Goal: Information Seeking & Learning: Learn about a topic

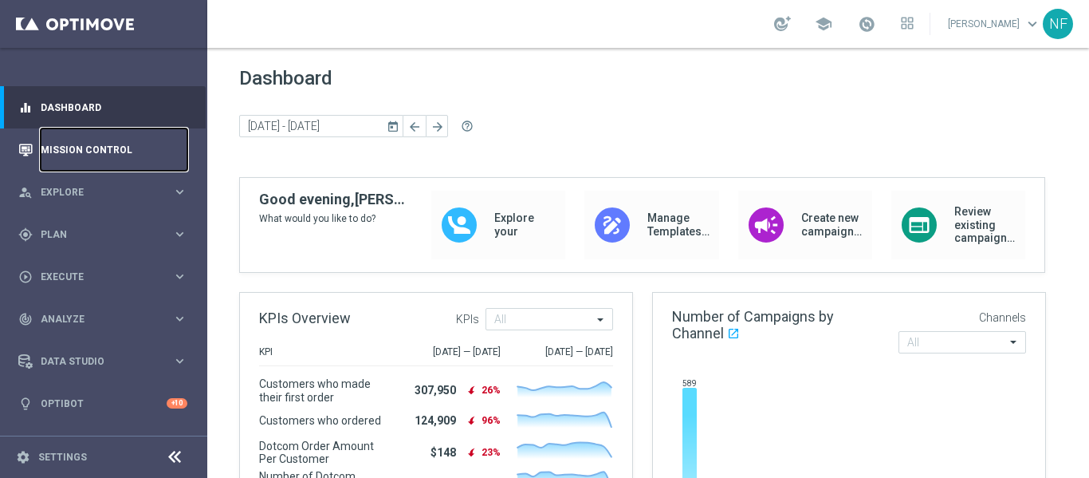
click at [107, 146] on link "Mission Control" at bounding box center [114, 149] width 147 height 42
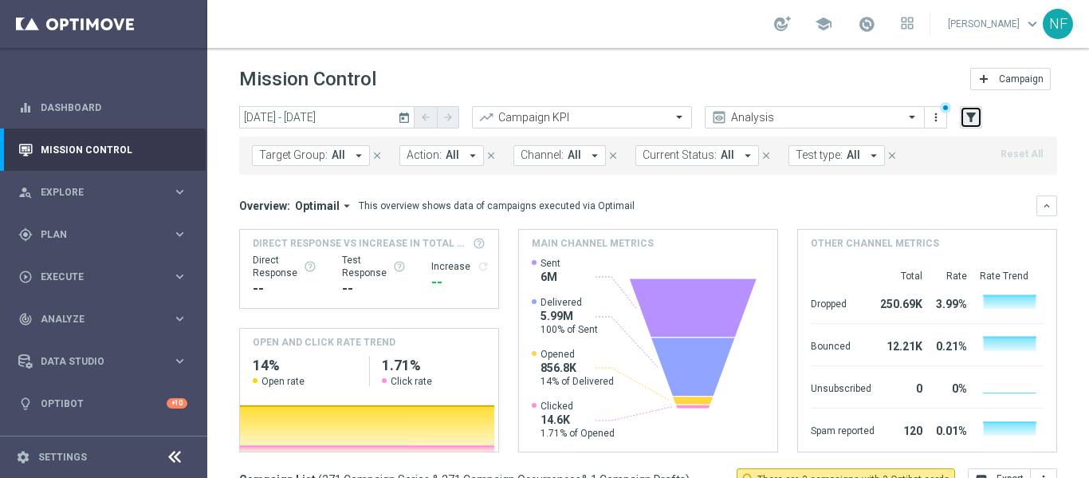
click at [971, 116] on icon "filter_alt" at bounding box center [971, 117] width 14 height 14
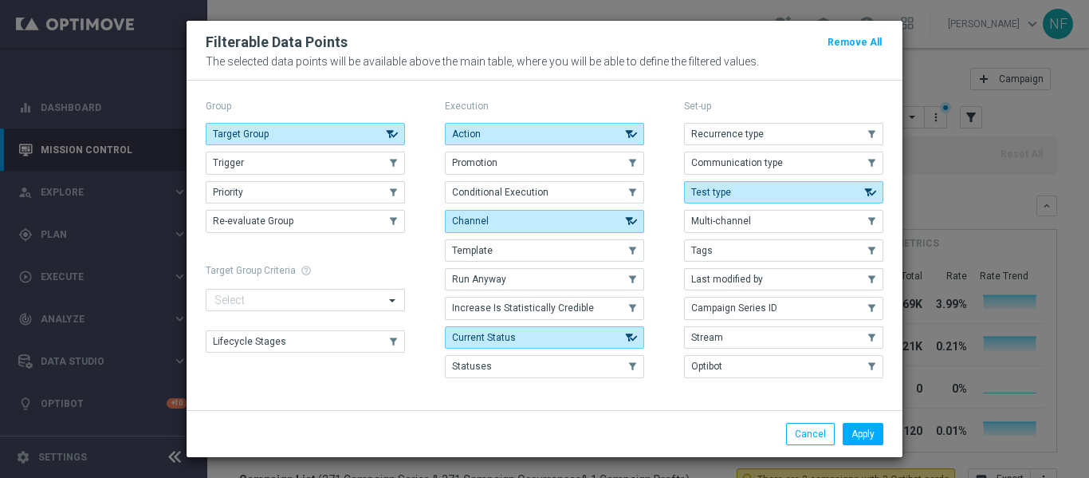
click at [872, 446] on div "Apply Cancel" at bounding box center [545, 433] width 716 height 47
click at [868, 438] on button "Apply" at bounding box center [863, 434] width 41 height 22
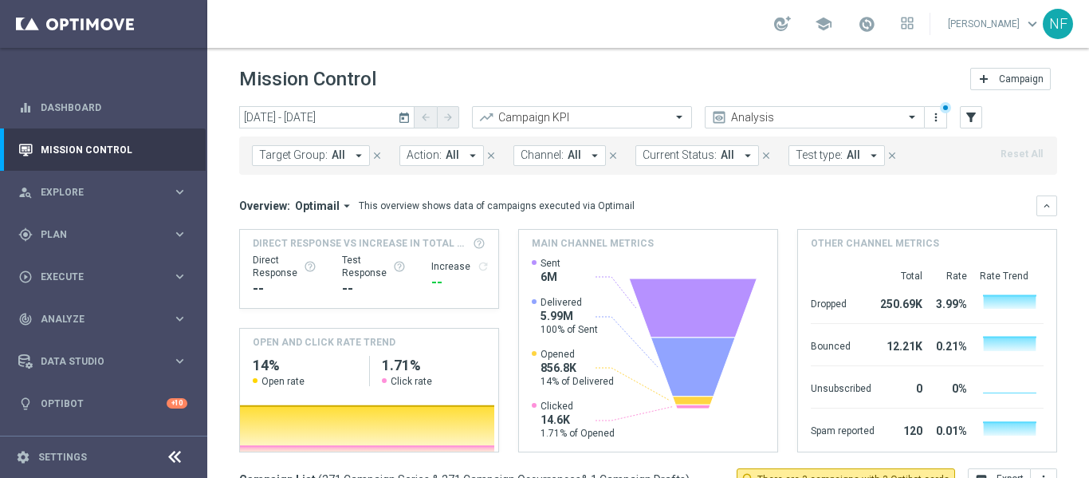
click at [679, 155] on span "Current Status:" at bounding box center [680, 155] width 74 height 14
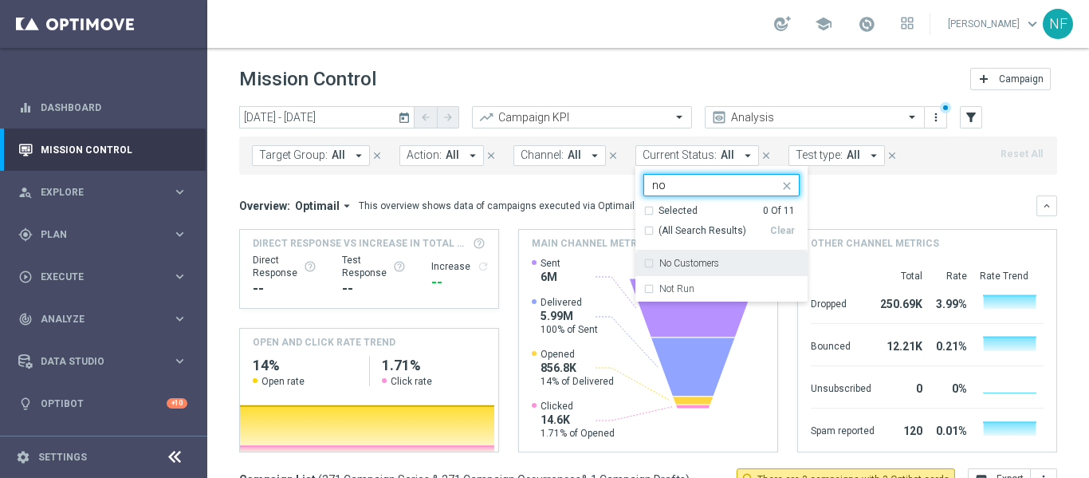
click at [711, 259] on label "No Customers" at bounding box center [690, 263] width 60 height 10
type input "no"
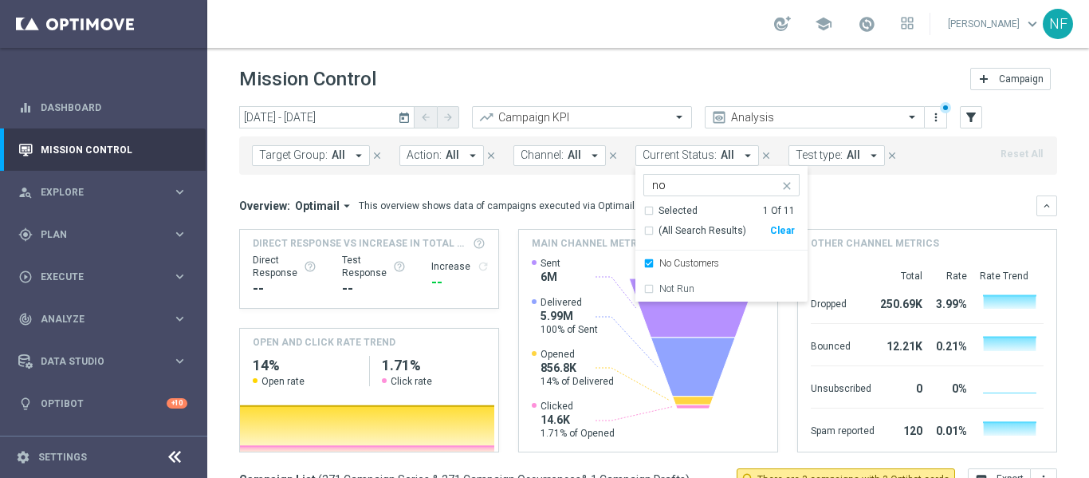
click at [890, 191] on mini-dashboard "Overview: Optimail arrow_drop_down This overview shows data of campaigns execut…" at bounding box center [648, 321] width 818 height 293
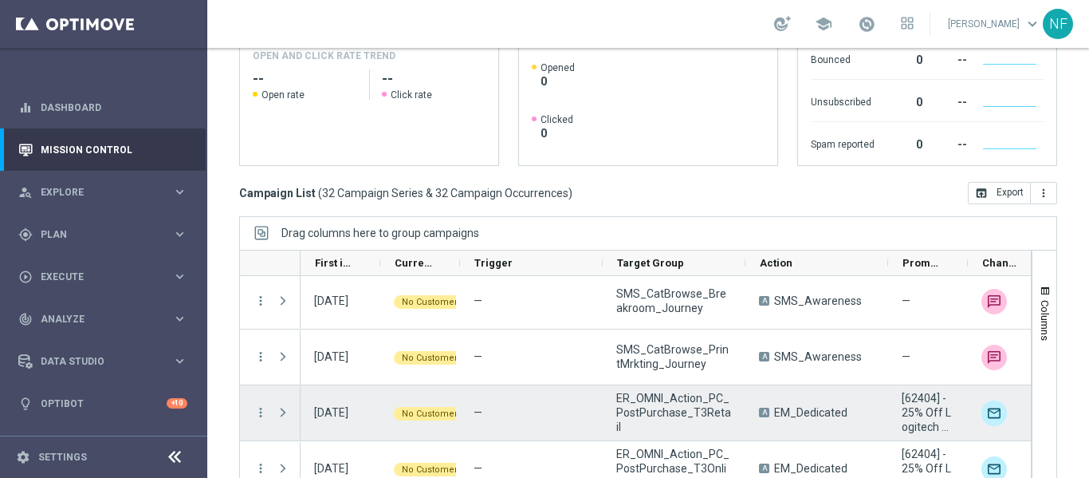
scroll to position [797, 0]
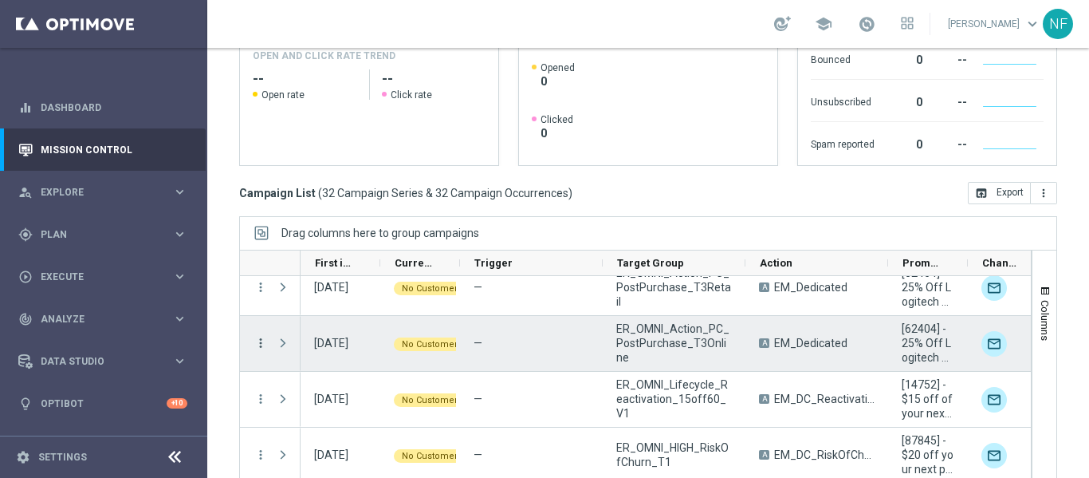
click at [260, 336] on icon "more_vert" at bounding box center [261, 343] width 14 height 14
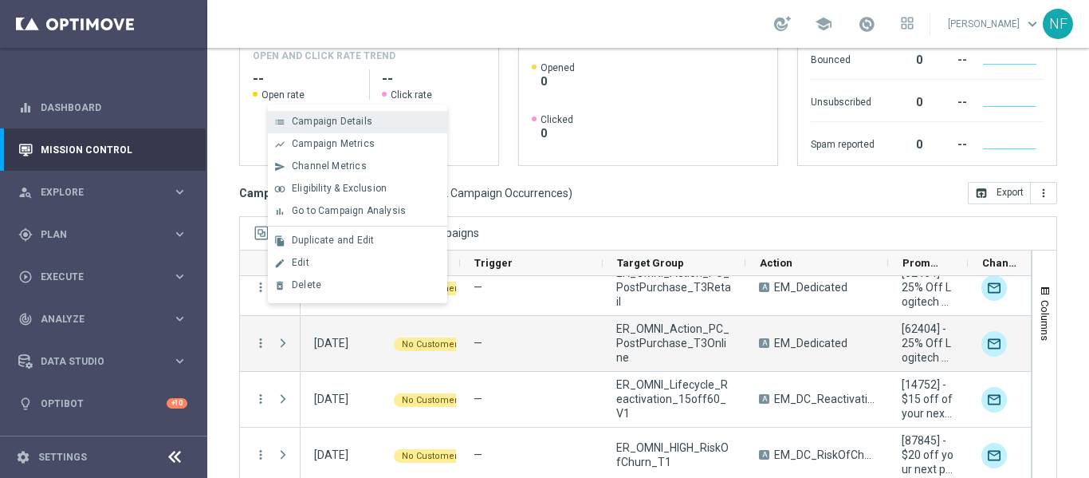
click at [324, 125] on span "Campaign Details" at bounding box center [332, 121] width 81 height 11
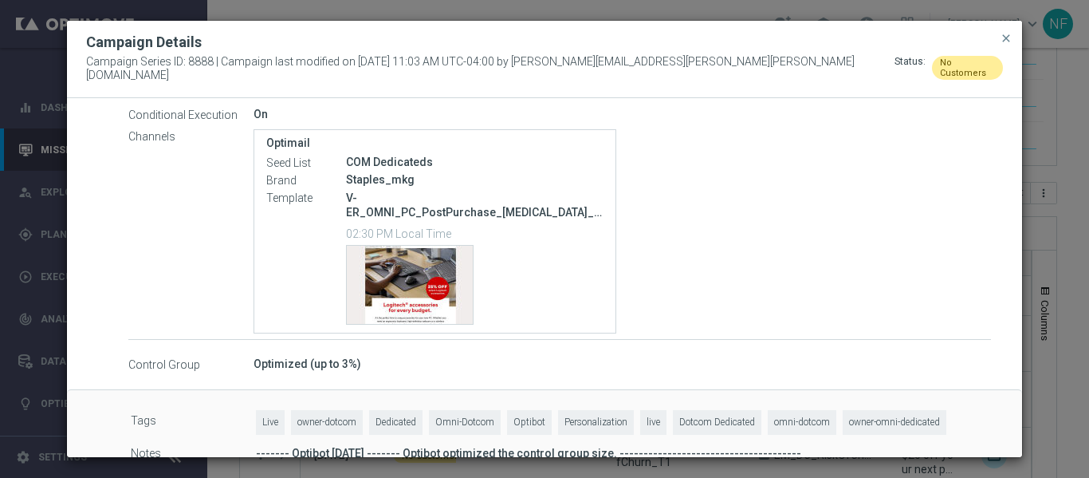
scroll to position [399, 0]
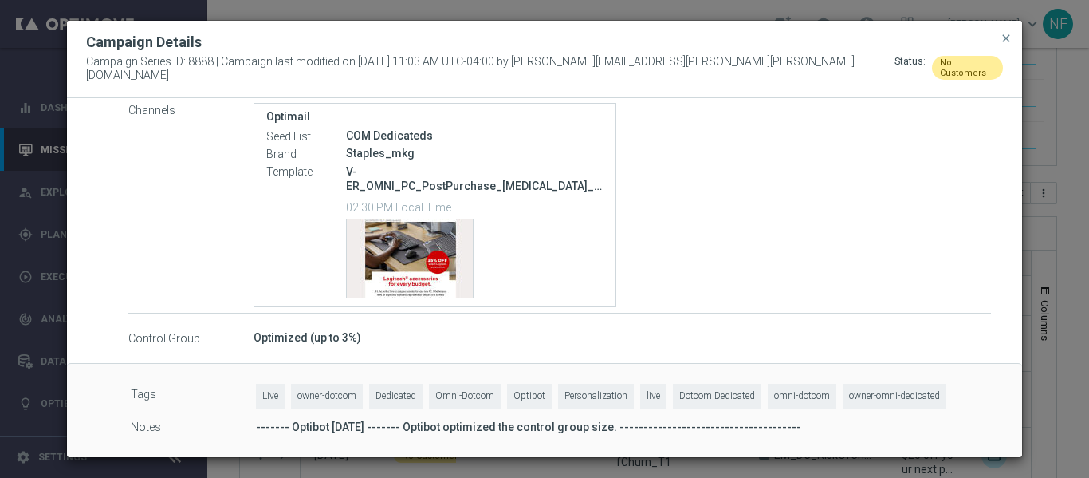
click at [352, 18] on modal-container "Campaign Details Campaign Series ID: 8888 | Campaign last modified on 22 Jul 20…" at bounding box center [544, 239] width 1089 height 478
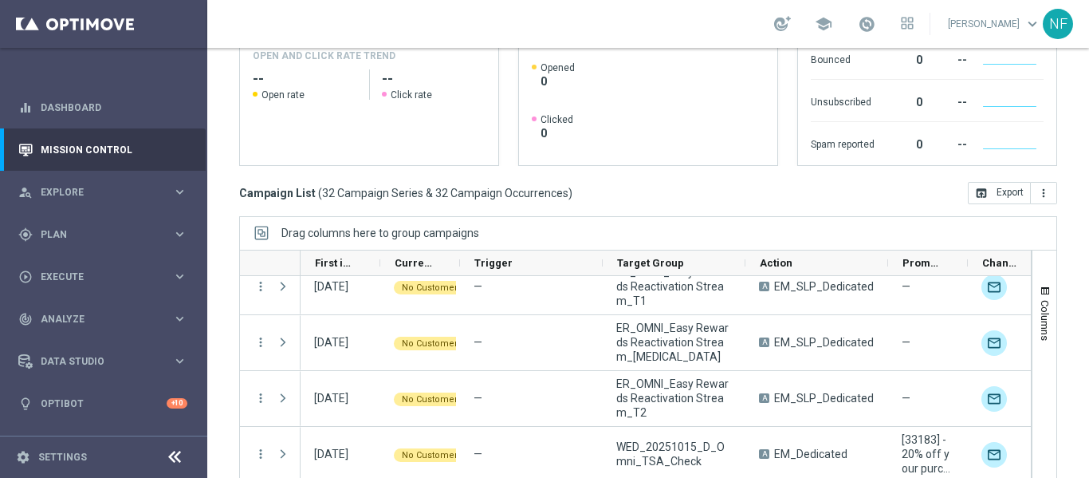
scroll to position [1580, 0]
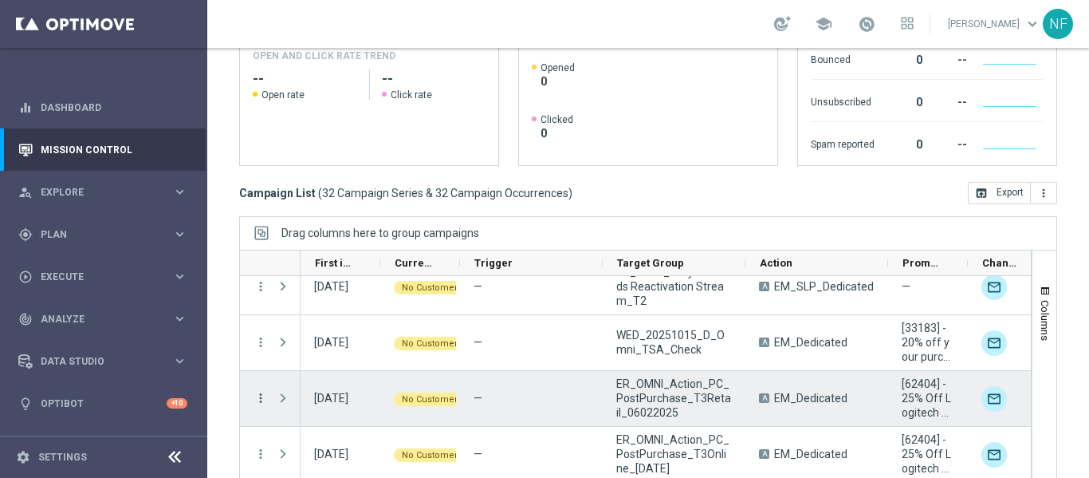
click at [255, 391] on icon "more_vert" at bounding box center [261, 398] width 14 height 14
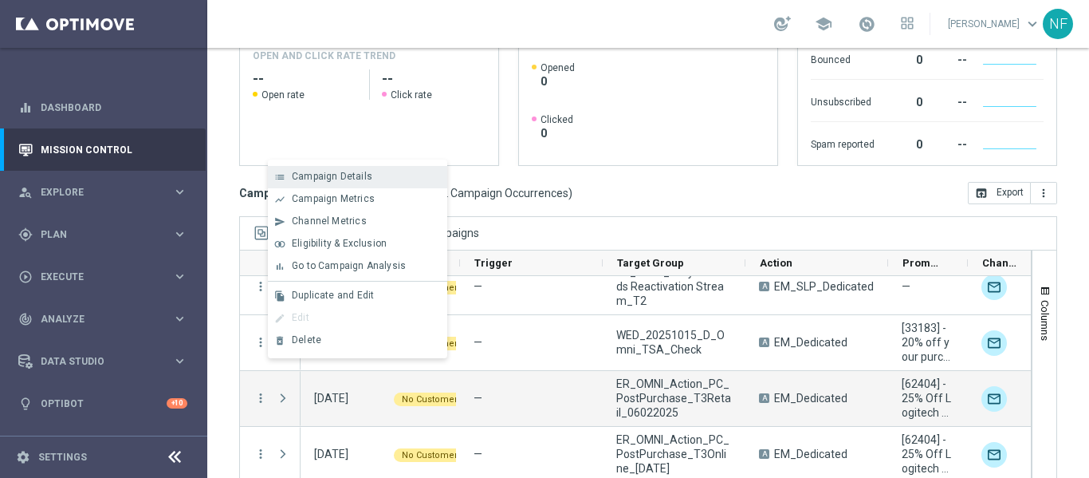
click at [318, 179] on span "Campaign Details" at bounding box center [332, 176] width 81 height 11
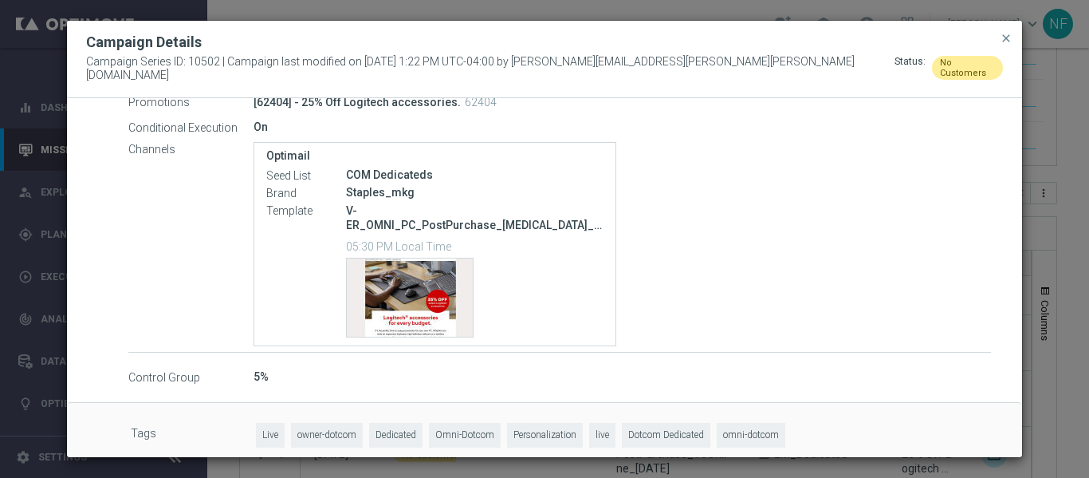
scroll to position [258, 0]
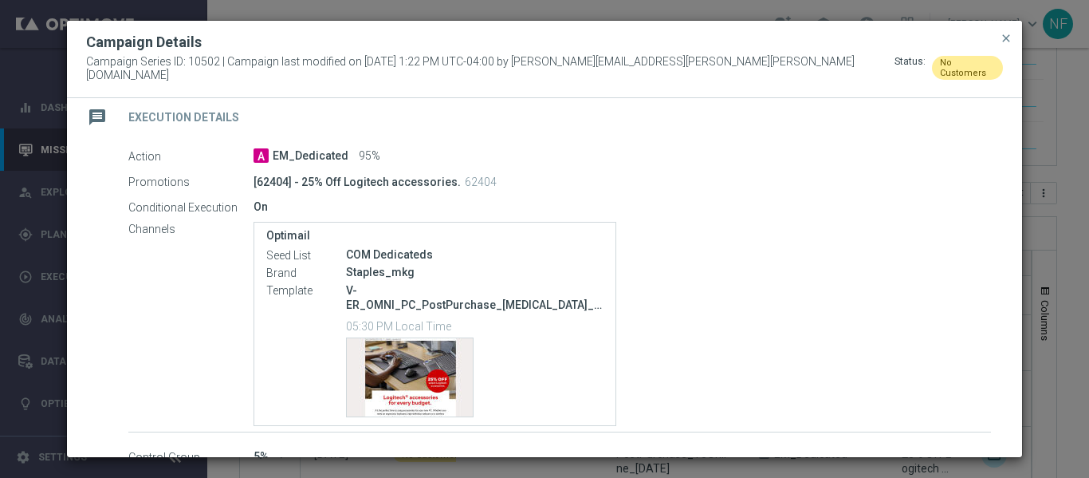
click at [329, 24] on modal-container "Campaign Details Campaign Series ID: 10502 | Campaign last modified on 15 Oct 2…" at bounding box center [544, 239] width 1089 height 478
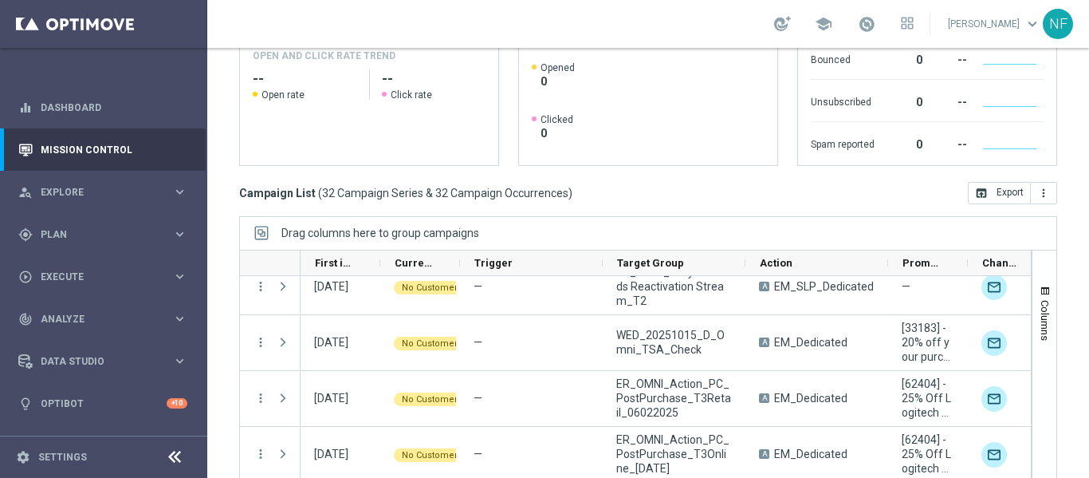
click at [239, 376] on div "more_vert more_vert more_vert more_vert more_vert more_vert more_vert" at bounding box center [635, 379] width 793 height 207
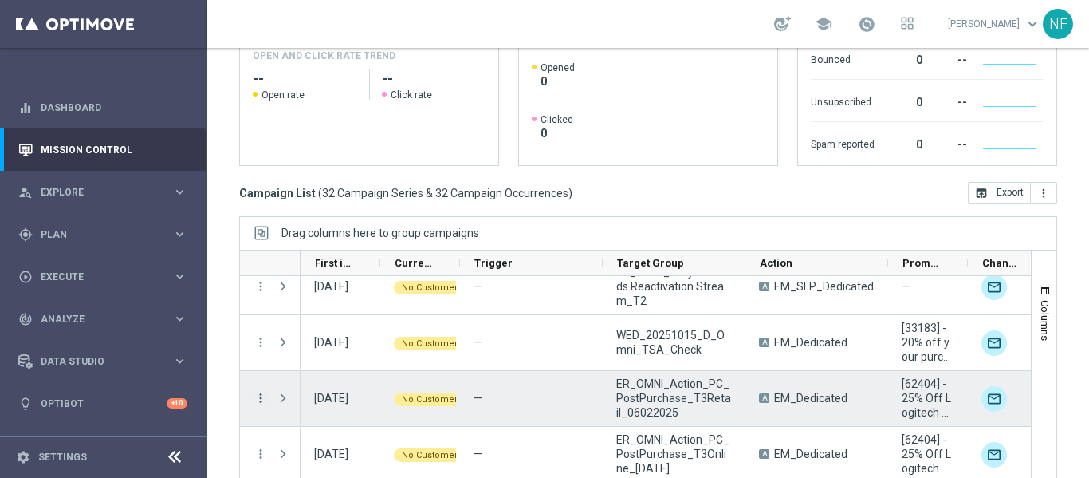
click at [262, 391] on icon "more_vert" at bounding box center [261, 398] width 14 height 14
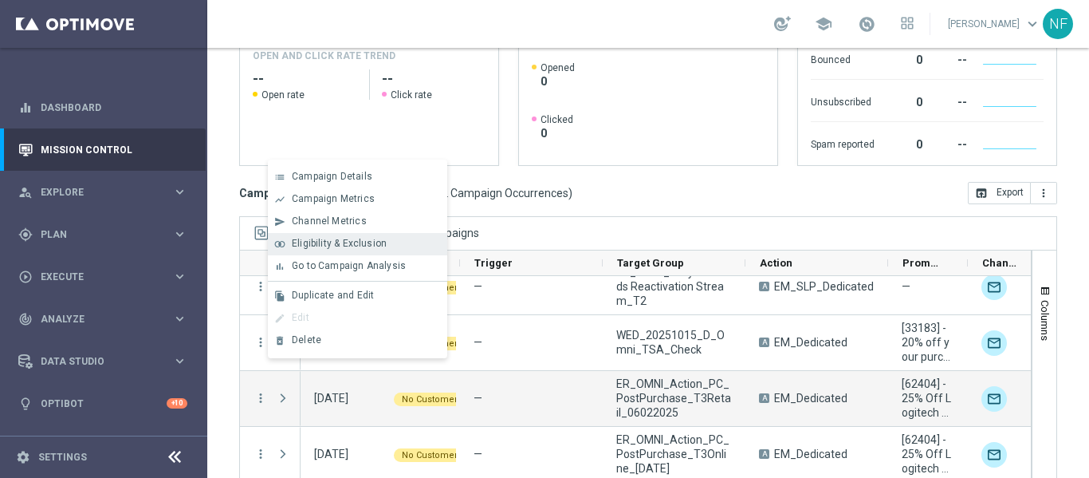
click at [335, 248] on span "Eligibility & Exclusion" at bounding box center [339, 243] width 95 height 11
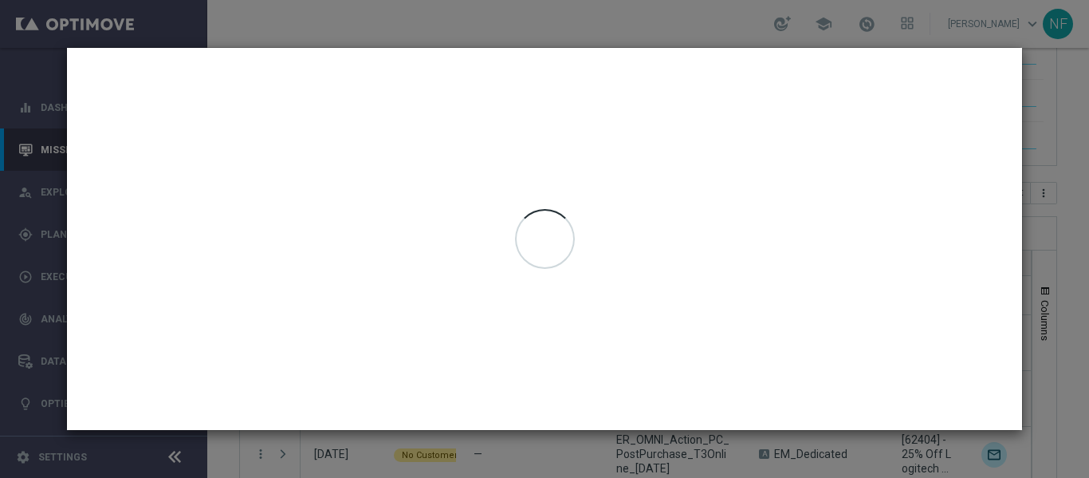
type input "[DATE] - [DATE]"
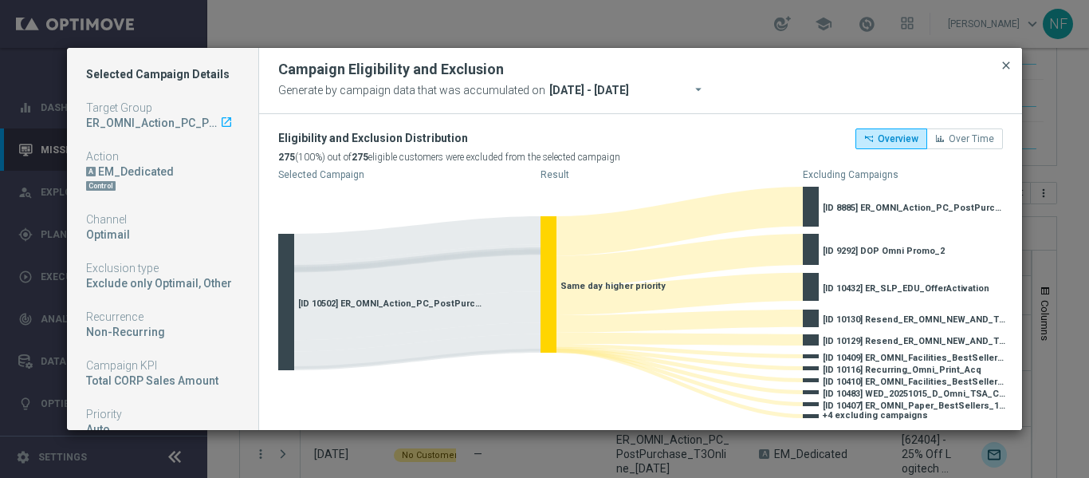
click at [1009, 67] on span "close" at bounding box center [1006, 65] width 13 height 13
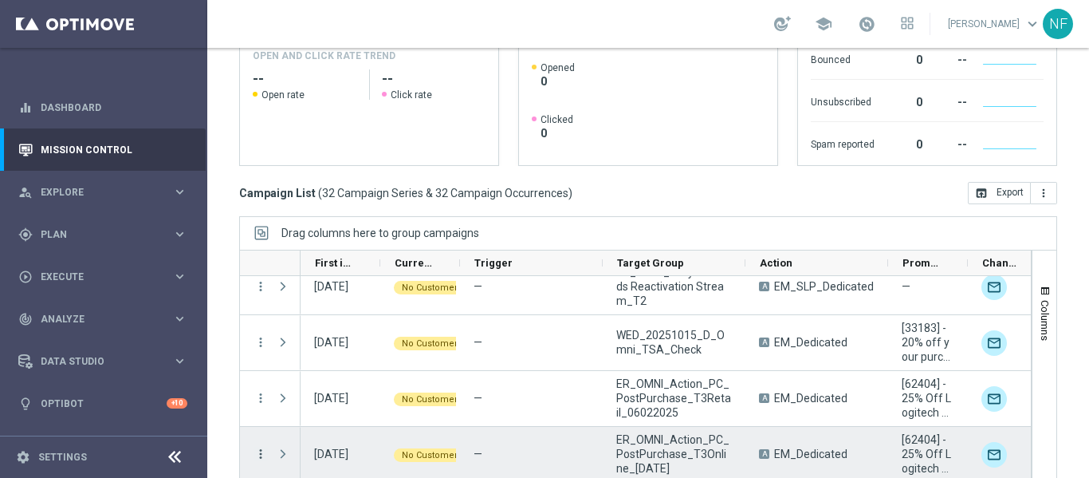
click at [260, 447] on icon "more_vert" at bounding box center [261, 454] width 14 height 14
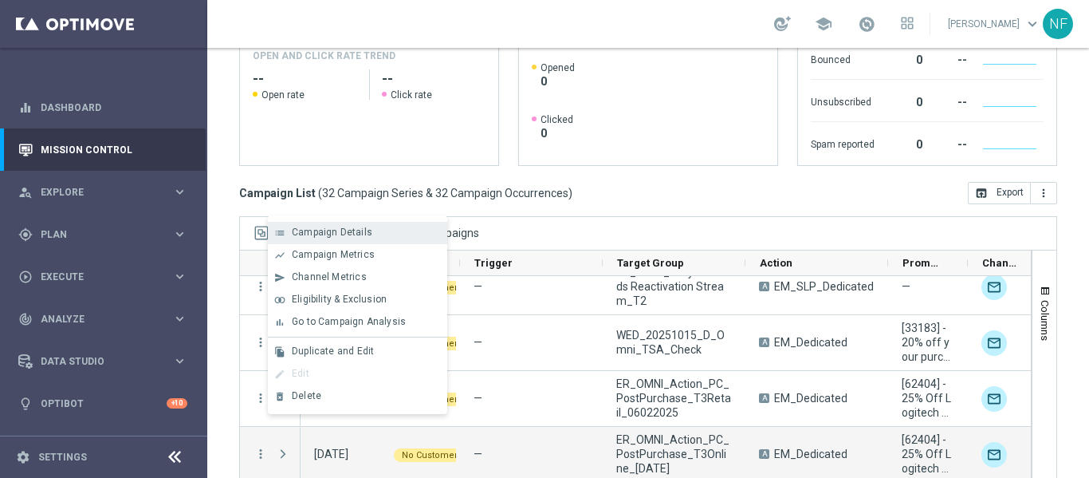
click at [340, 230] on span "Campaign Details" at bounding box center [332, 231] width 81 height 11
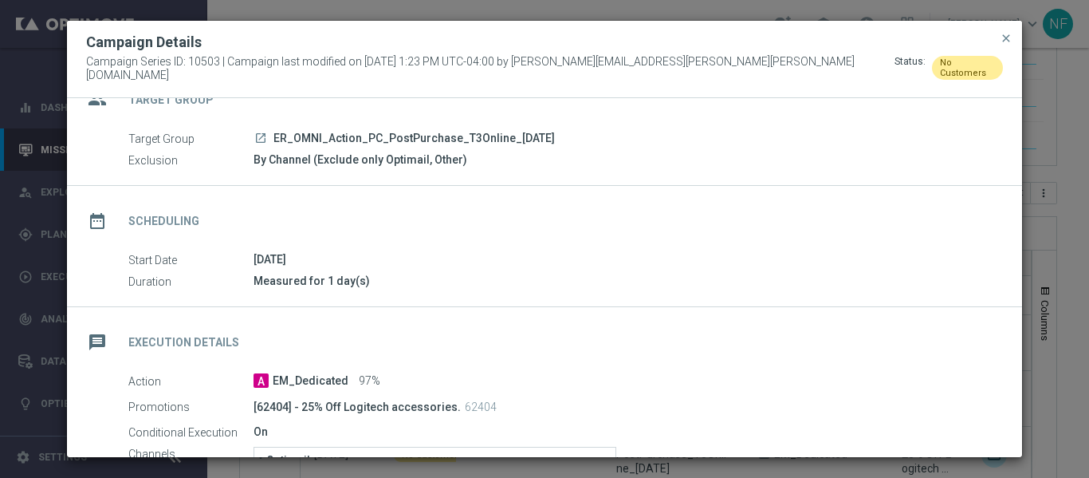
scroll to position [0, 0]
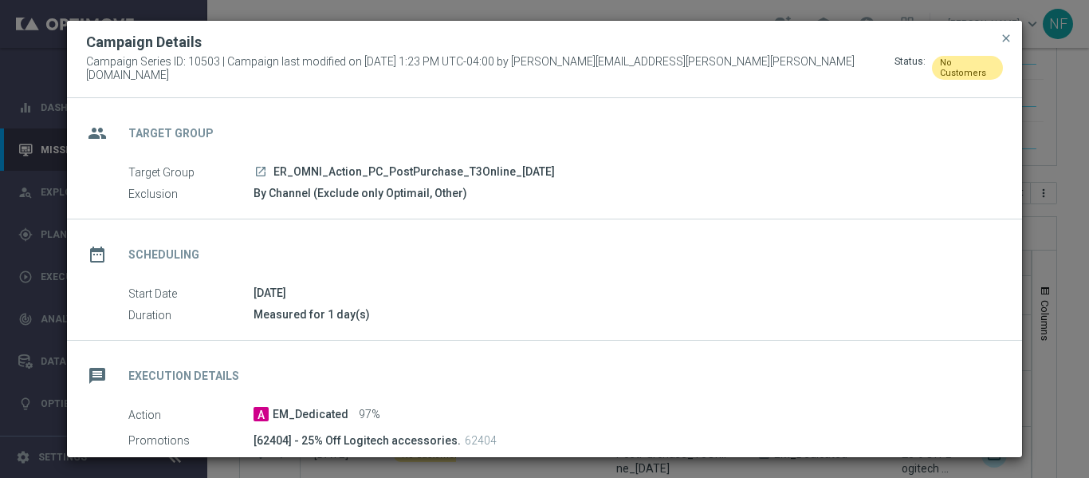
click at [266, 26] on div "Campaign Details Campaign Series ID: 10503 | Campaign last modified on 15 Oct 2…" at bounding box center [544, 239] width 957 height 439
click at [1013, 45] on button "close" at bounding box center [1006, 38] width 16 height 19
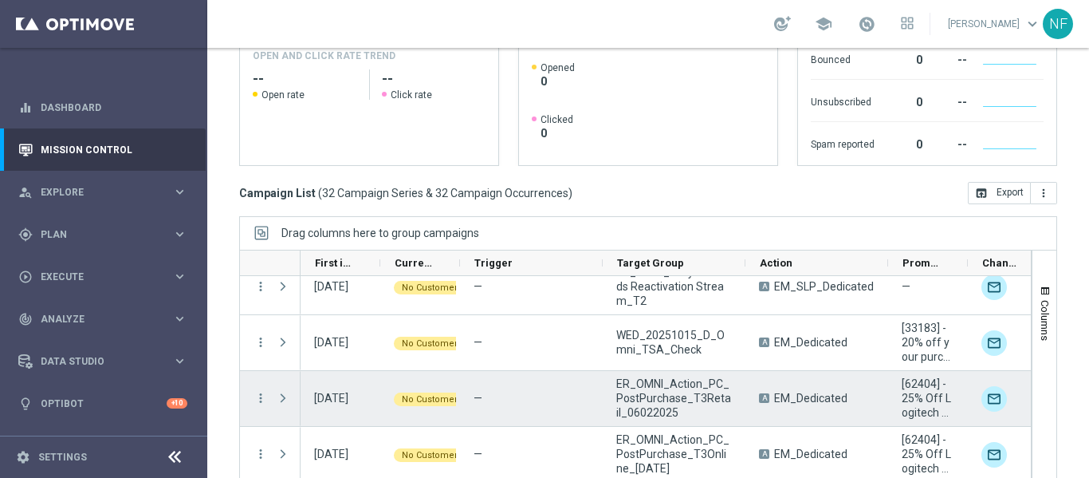
scroll to position [320, 0]
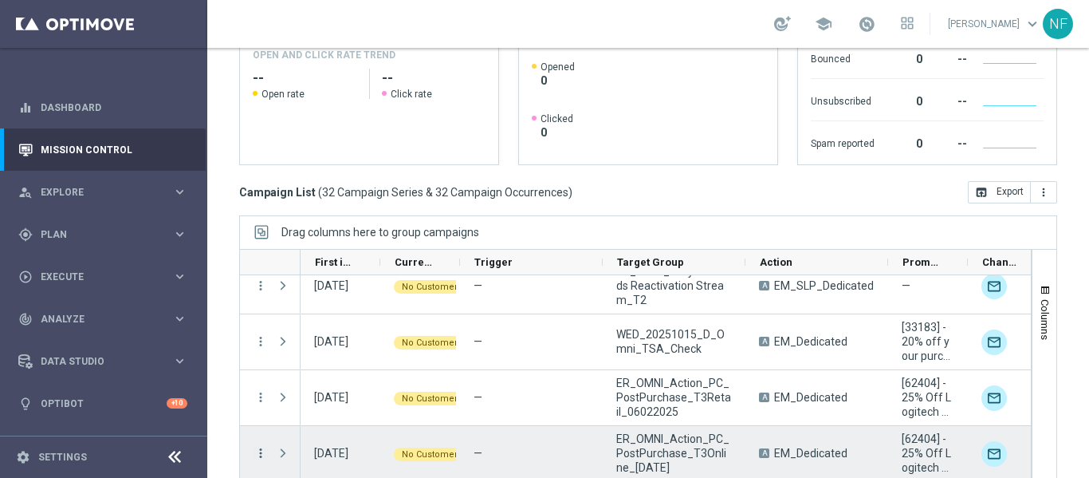
click at [263, 446] on icon "more_vert" at bounding box center [261, 453] width 14 height 14
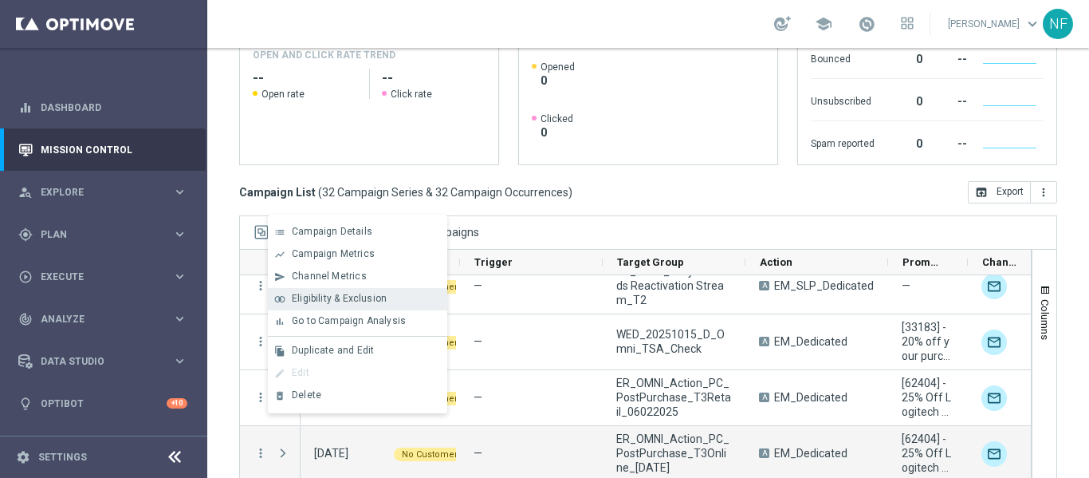
click at [341, 296] on span "Eligibility & Exclusion" at bounding box center [339, 298] width 95 height 11
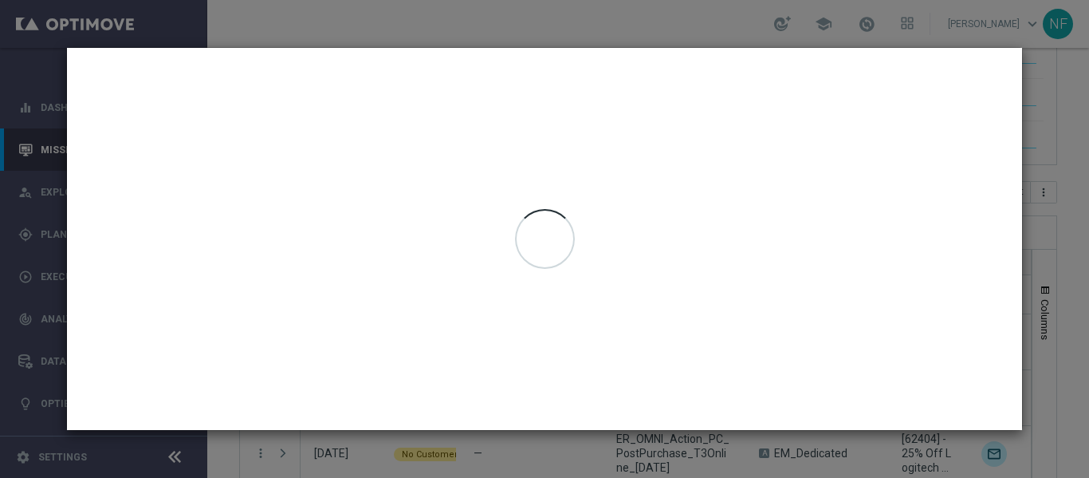
type input "[DATE] - [DATE]"
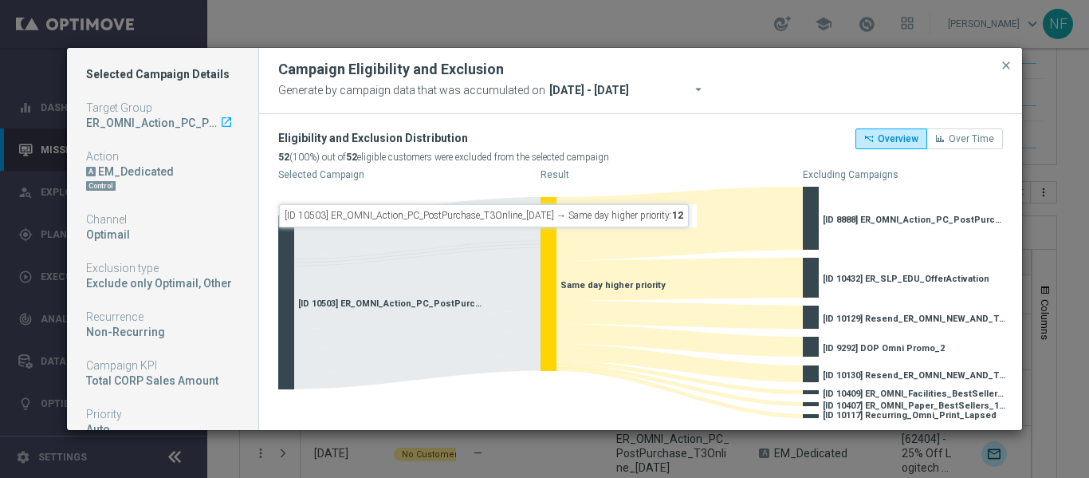
click at [537, 28] on modal-container "Selected Campaign Details Target Group ER_OMNI_Action_PC_PostPurchase_T3Online_…" at bounding box center [544, 239] width 1089 height 478
drag, startPoint x: 314, startPoint y: 36, endPoint x: 298, endPoint y: 35, distance: 16.0
click at [313, 36] on modal-container "Selected Campaign Details Target Group ER_OMNI_Action_PC_PostPurchase_T3Online_…" at bounding box center [544, 239] width 1089 height 478
click at [1010, 65] on span "close" at bounding box center [1006, 65] width 13 height 13
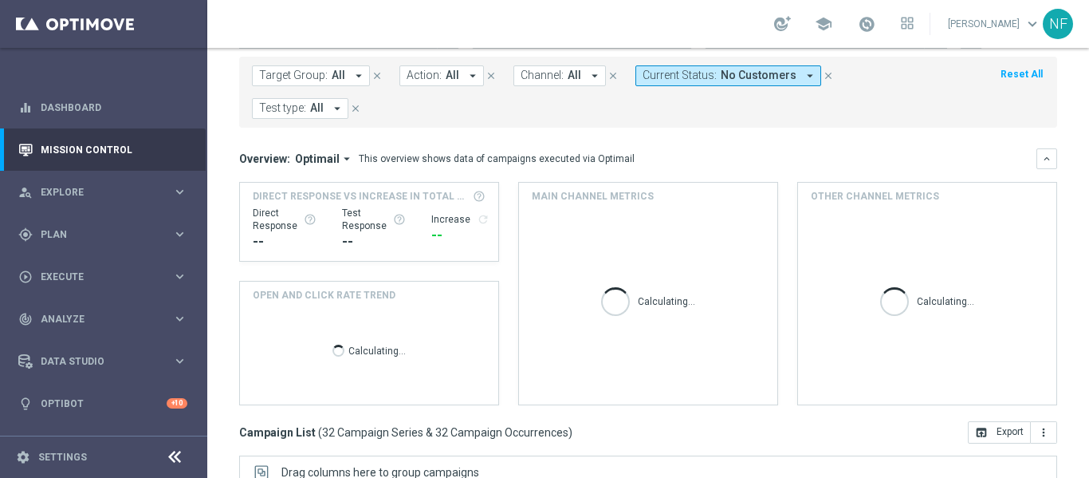
scroll to position [159, 0]
